Goal: Information Seeking & Learning: Find specific fact

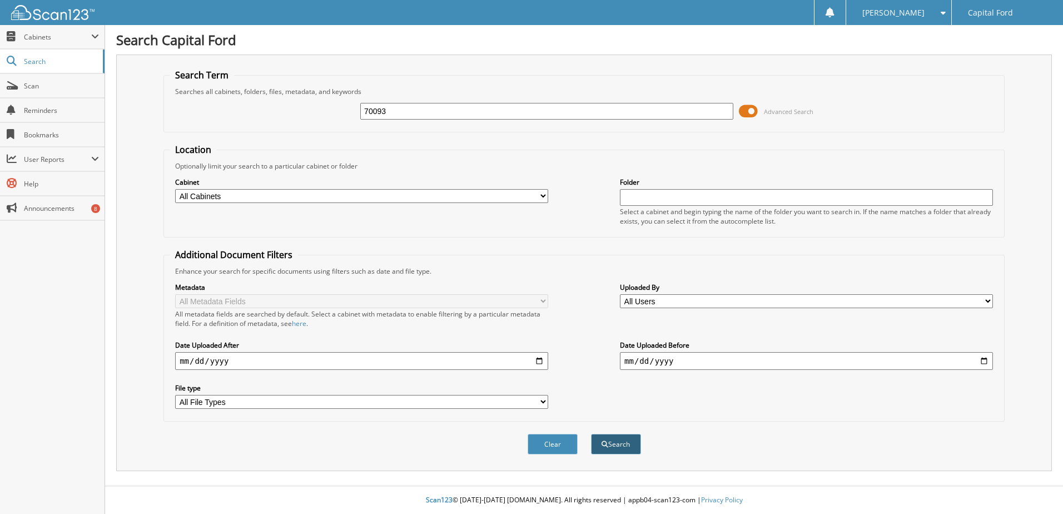
type input "70093"
click at [618, 449] on button "Search" at bounding box center [616, 444] width 50 height 21
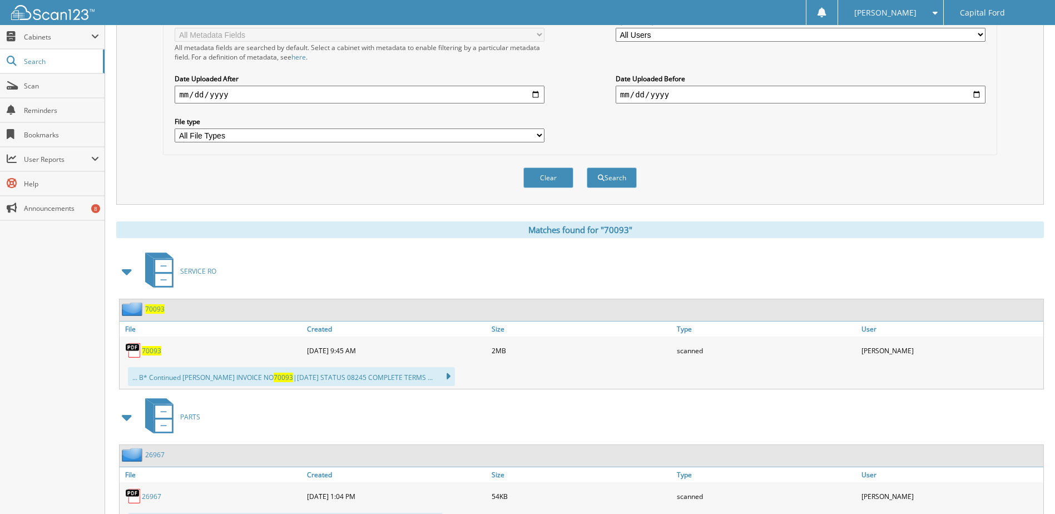
scroll to position [334, 0]
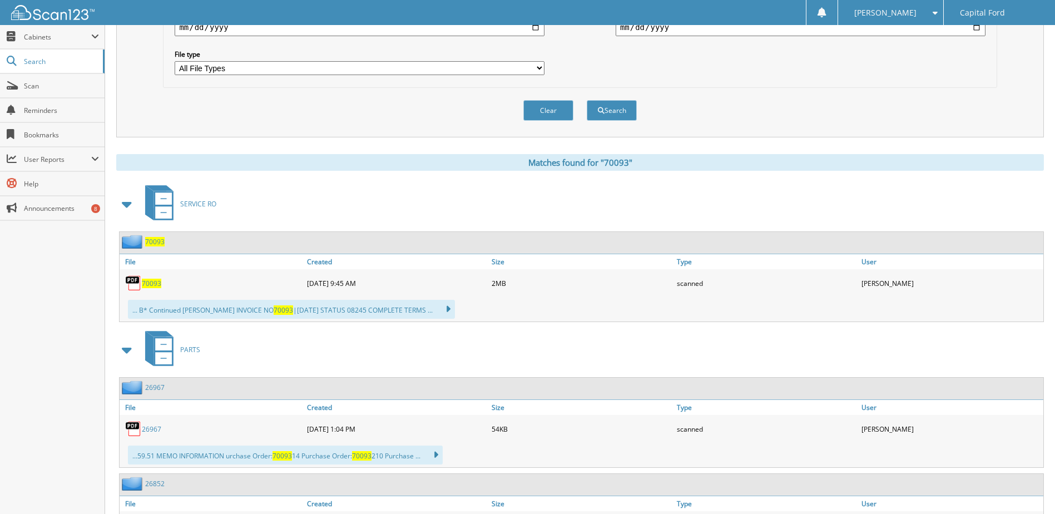
click at [157, 284] on span "70093" at bounding box center [151, 283] width 19 height 9
